Goal: Communication & Community: Share content

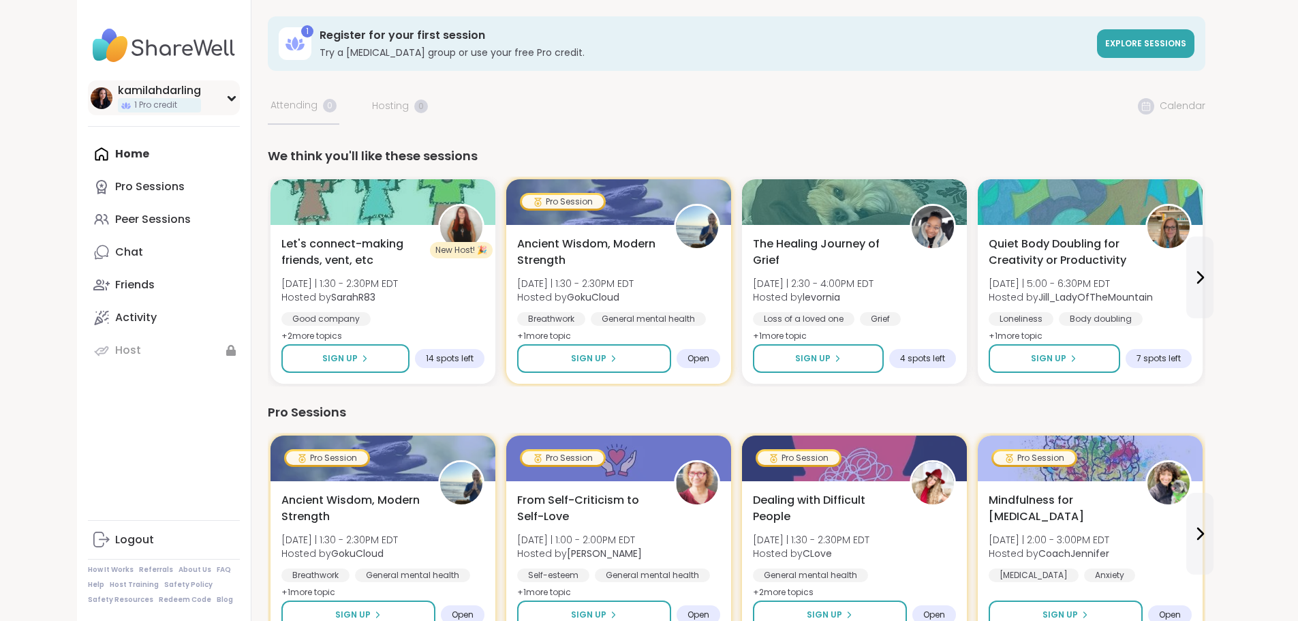
click at [88, 95] on div "kamilahdarling 1 Pro credit" at bounding box center [164, 97] width 152 height 35
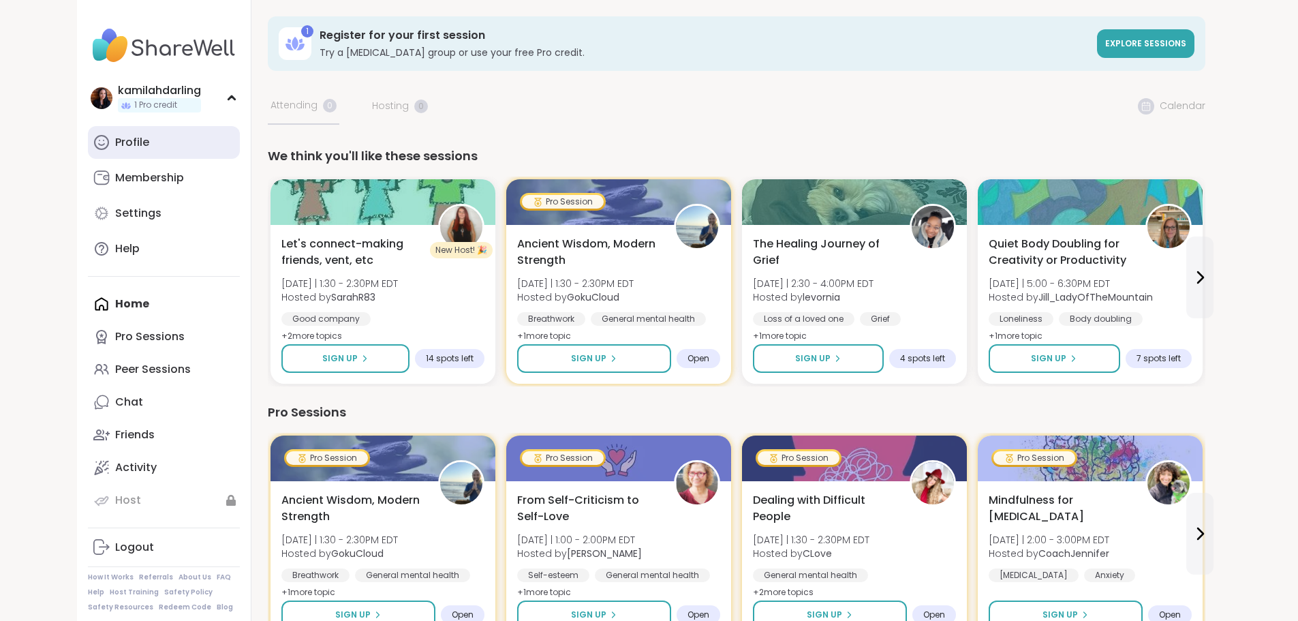
click at [88, 138] on link "Profile" at bounding box center [164, 142] width 152 height 33
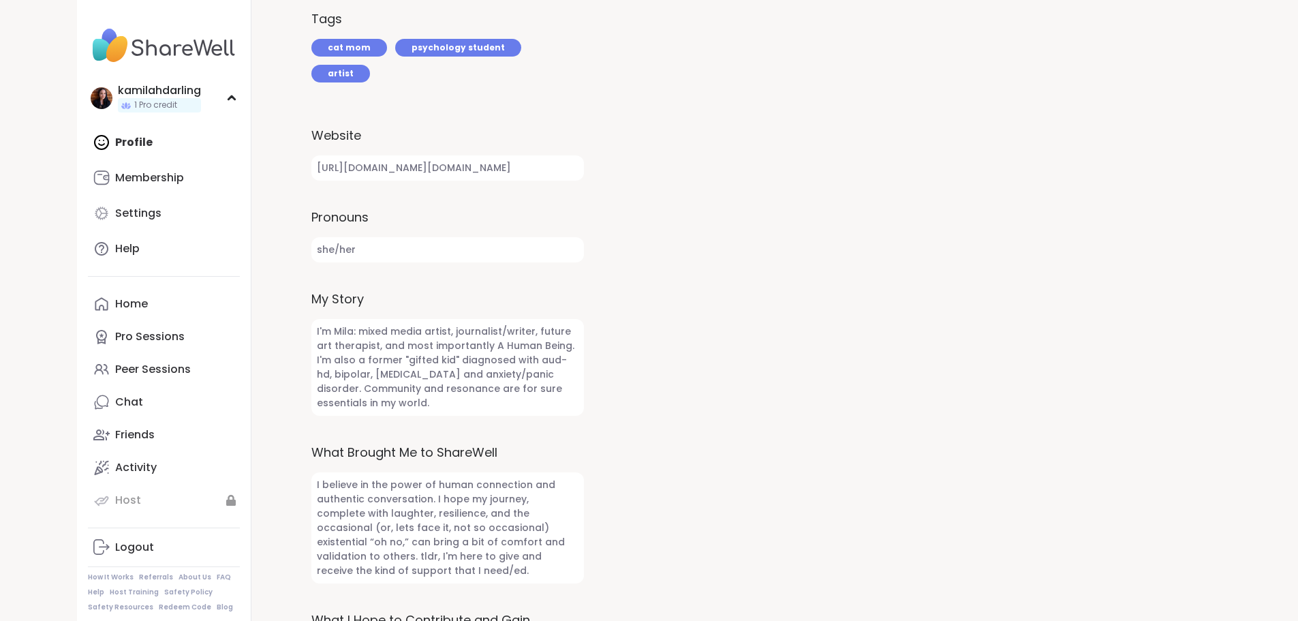
scroll to position [545, 0]
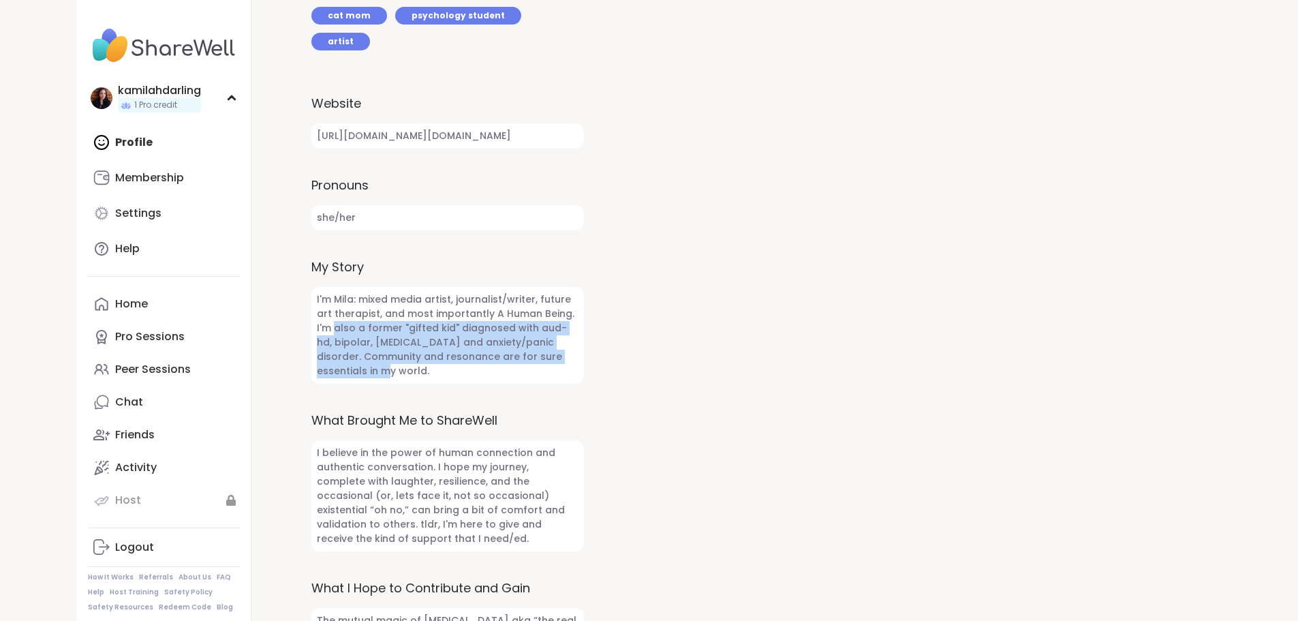
drag, startPoint x: 381, startPoint y: 343, endPoint x: 332, endPoint y: 298, distance: 66.5
click at [332, 298] on span "I'm Mila: mixed media artist, journalist/writer, future art therapist, and most…" at bounding box center [447, 335] width 273 height 97
click at [366, 300] on span "I'm Mila: mixed media artist, journalist/writer, future art therapist, and most…" at bounding box center [447, 335] width 273 height 97
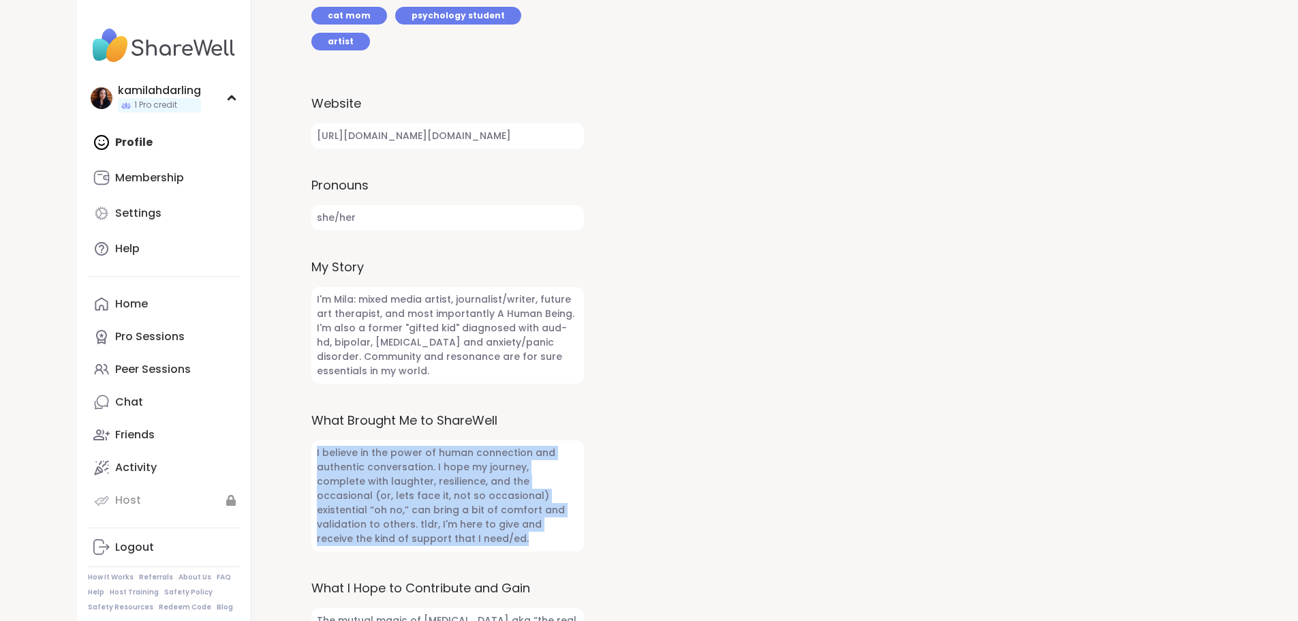
drag, startPoint x: 382, startPoint y: 512, endPoint x: 317, endPoint y: 431, distance: 103.2
click at [317, 440] on span "I believe in the power of human connection and authentic conversation. I hope m…" at bounding box center [447, 495] width 273 height 111
copy span "I believe in the power of human connection and authentic conversation. I hope m…"
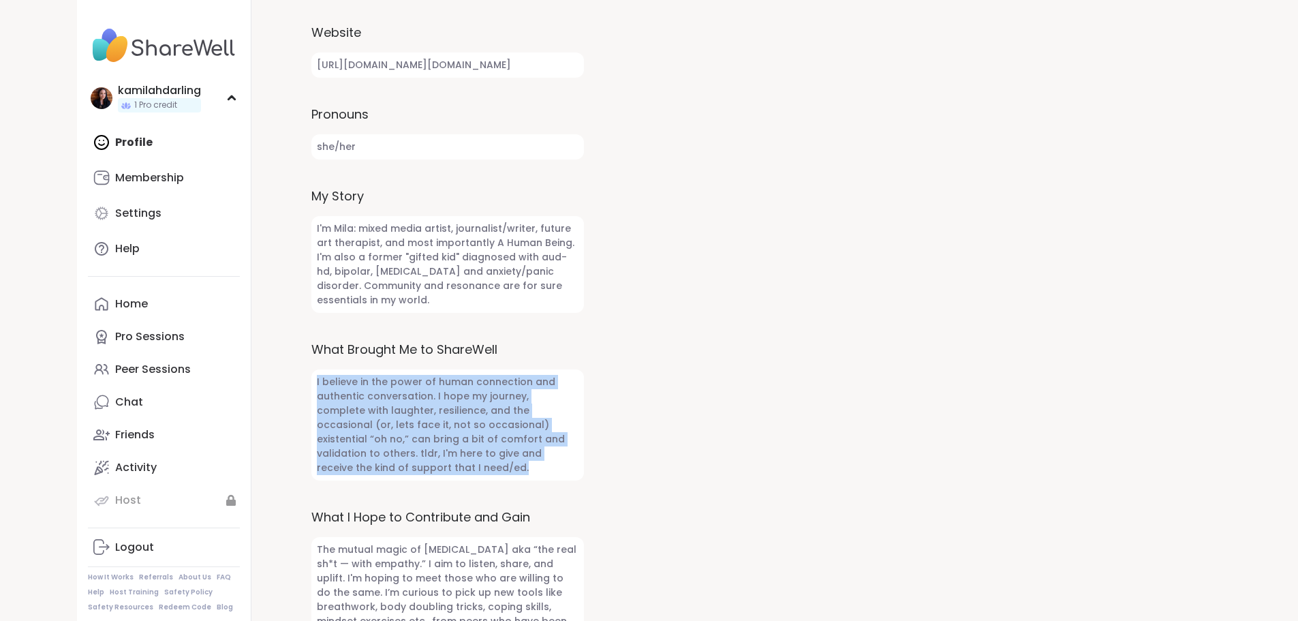
scroll to position [617, 0]
click at [115, 371] on div "Peer Sessions" at bounding box center [153, 369] width 76 height 15
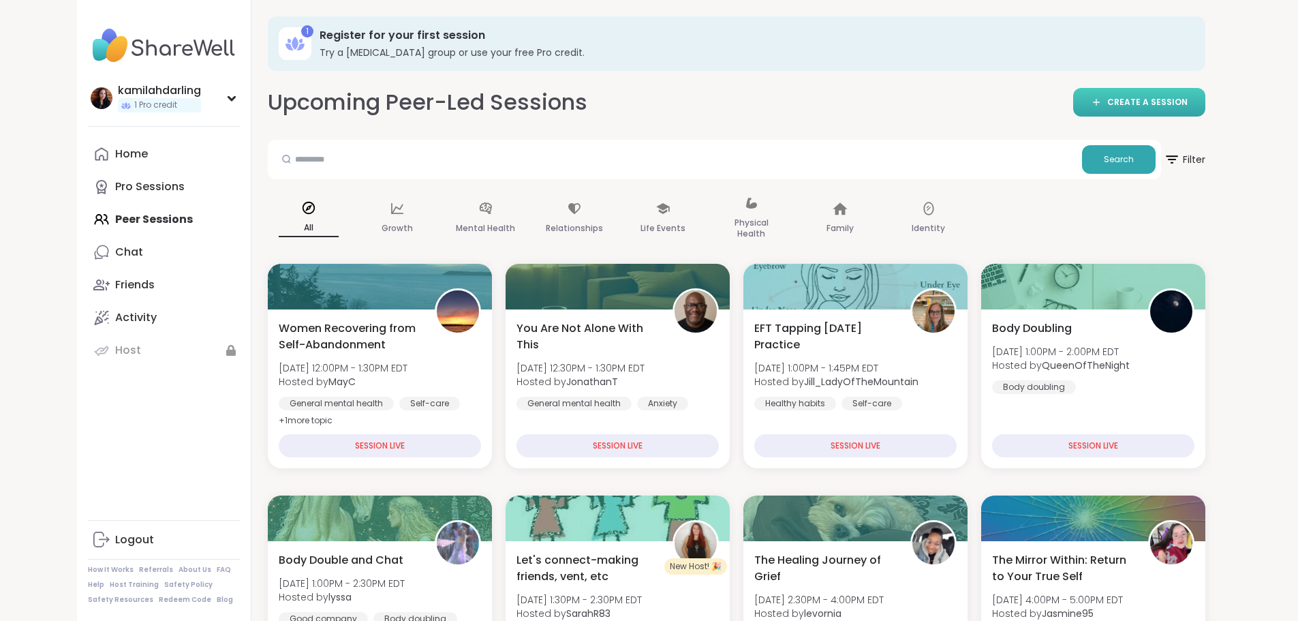
click at [1188, 102] on span "CREATE A SESSION" at bounding box center [1147, 103] width 80 height 12
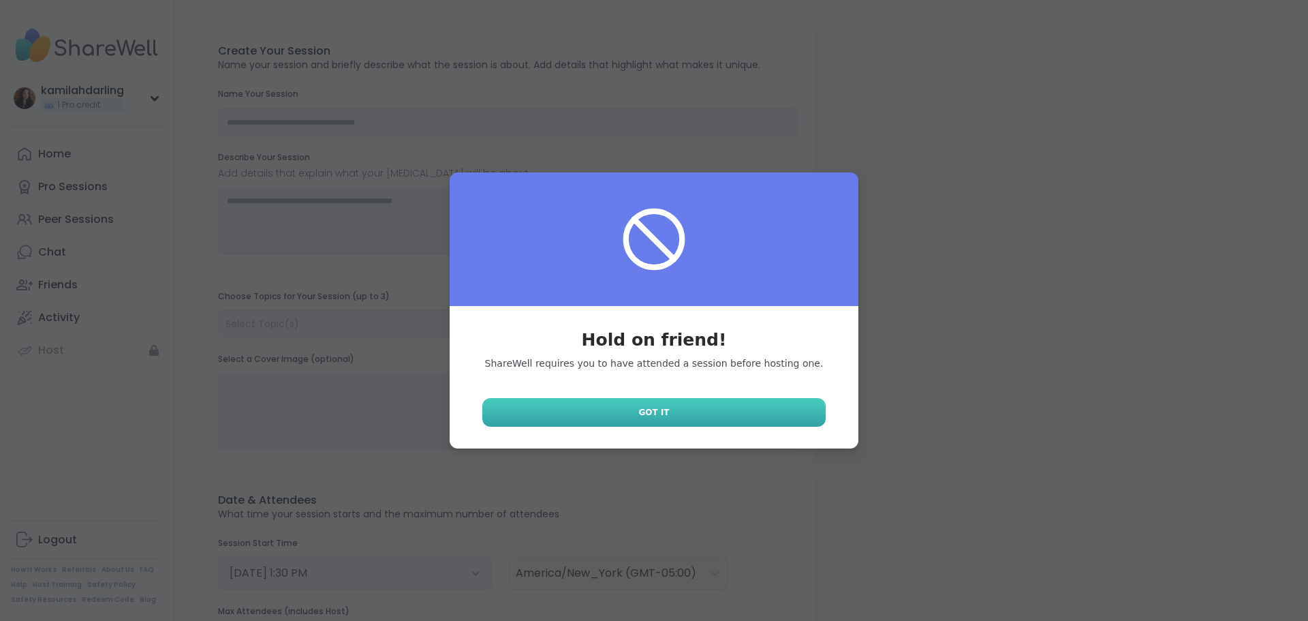
click at [692, 414] on link "Got It" at bounding box center [653, 412] width 343 height 29
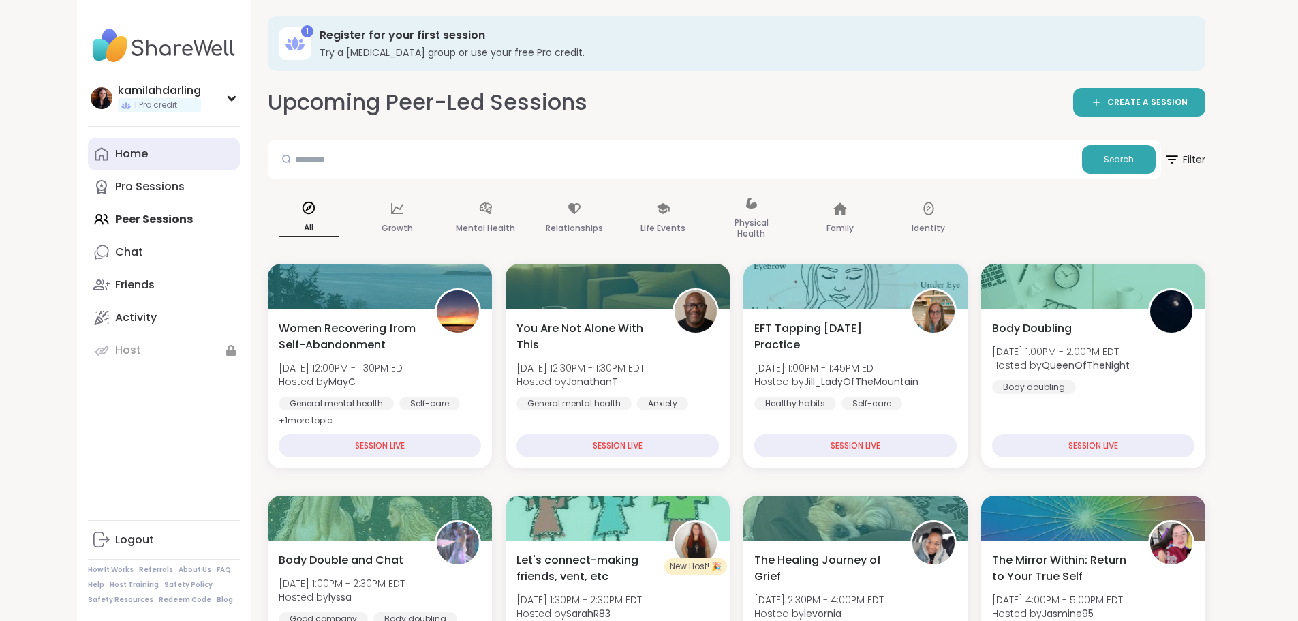
click at [115, 153] on div "Home" at bounding box center [131, 153] width 33 height 15
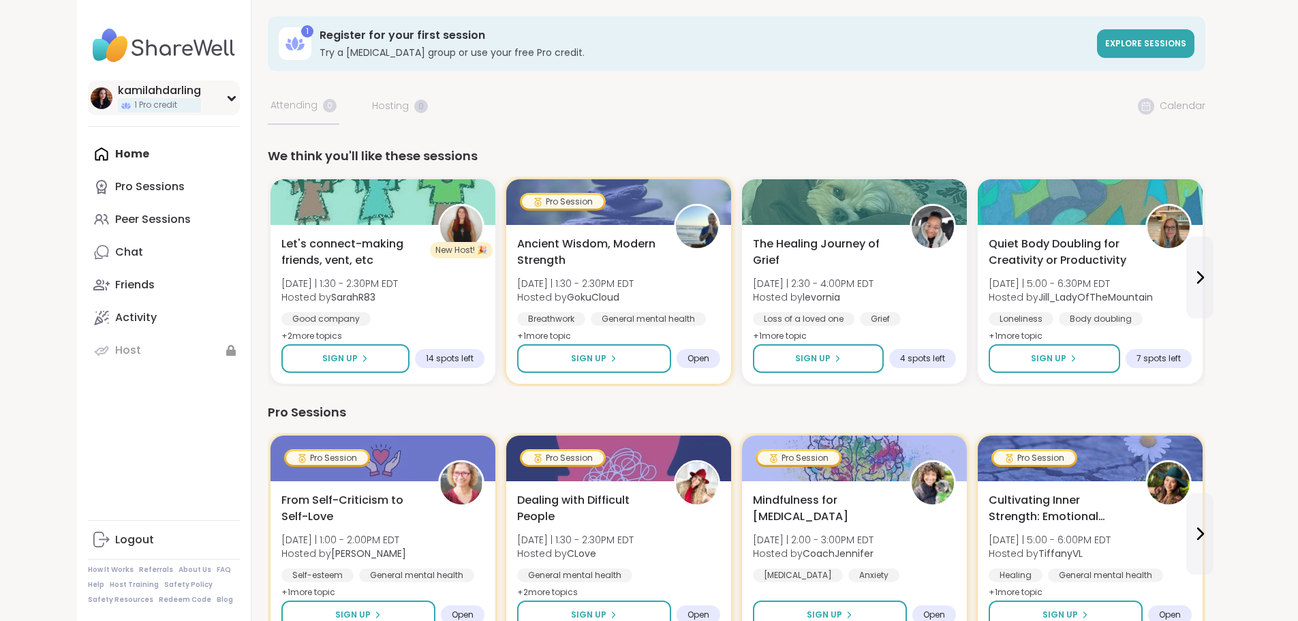
click at [91, 93] on img at bounding box center [102, 98] width 22 height 22
